Goal: Transaction & Acquisition: Purchase product/service

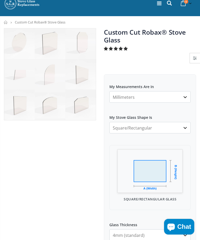
scroll to position [18, 0]
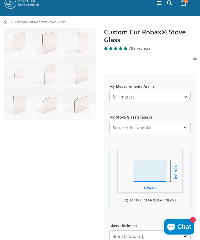
click at [177, 96] on select "Millimeters Centimeters Inches" at bounding box center [149, 96] width 81 height 11
click at [175, 129] on select "Square/Rectangular Arched Half Arch Both Top Corners Cut Single Corner Cut All …" at bounding box center [149, 127] width 81 height 11
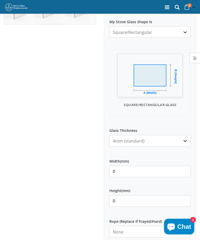
scroll to position [114, 0]
click at [131, 171] on input "0" at bounding box center [149, 171] width 81 height 11
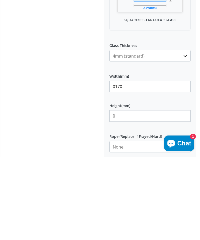
type input "0170"
click at [138, 194] on input "0" at bounding box center [149, 199] width 81 height 11
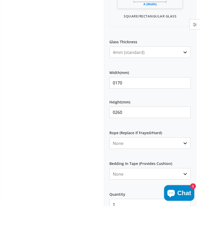
scroll to position [169, 0]
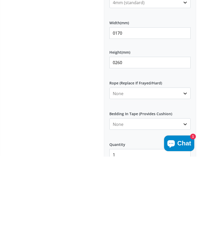
type input "0260"
click at [175, 171] on select "None 3mm White 6mm White 8mm White 10mm White 12mm White 6mm Black 8mm Black 10…" at bounding box center [149, 176] width 81 height 11
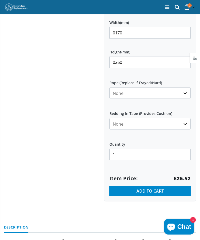
select select "3mm-white"
click at [172, 123] on select "None Black White" at bounding box center [149, 123] width 81 height 11
select select "black"
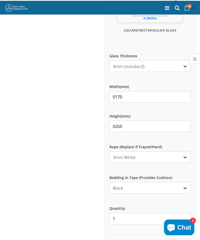
scroll to position [107, 0]
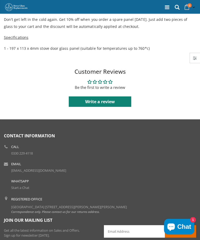
scroll to position [344, 0]
